Goal: Transaction & Acquisition: Purchase product/service

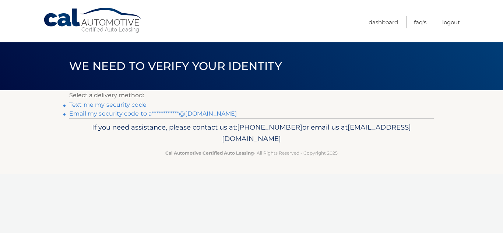
click at [132, 111] on link "**********" at bounding box center [152, 113] width 167 height 7
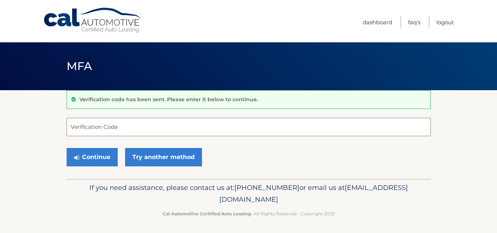
click at [132, 126] on input "Verification Code" at bounding box center [249, 127] width 364 height 18
click at [125, 130] on input "Verification Code" at bounding box center [249, 127] width 364 height 18
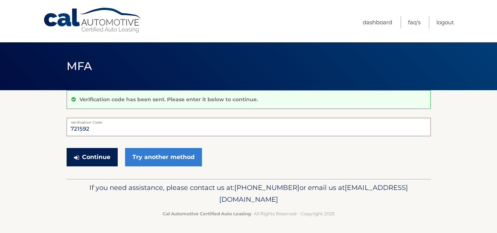
type input "721592"
click at [102, 156] on button "Continue" at bounding box center [92, 157] width 51 height 18
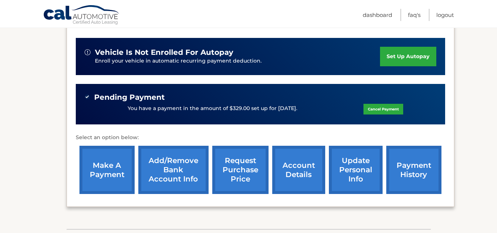
scroll to position [184, 0]
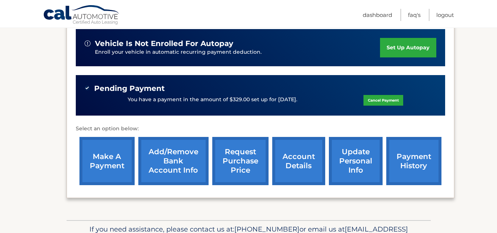
click at [78, 157] on div "make a payment Add/Remove bank account info request purchase price account deta…" at bounding box center [260, 161] width 369 height 56
click at [113, 163] on link "make a payment" at bounding box center [106, 161] width 55 height 48
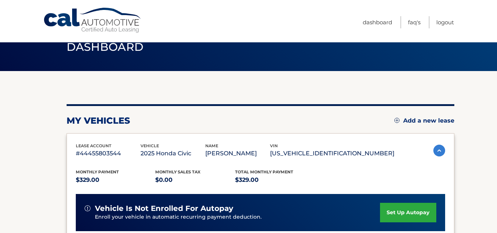
scroll to position [0, 0]
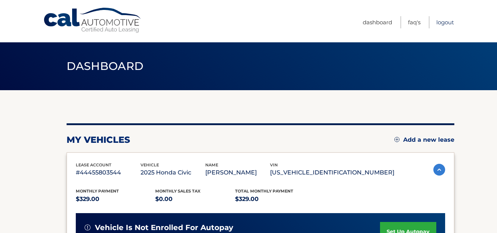
click at [443, 18] on link "Logout" at bounding box center [445, 22] width 18 height 12
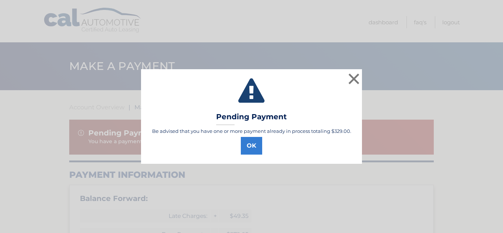
select select "MjRlYzdmNzEtYWVkNS00ZmRhLThiNTktZTNmMzI2N2RlNzQ3"
click at [358, 78] on button "×" at bounding box center [353, 78] width 15 height 15
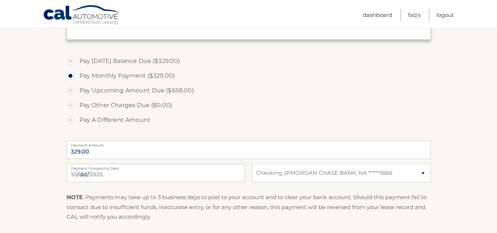
scroll to position [386, 0]
